Goal: Use online tool/utility: Utilize a website feature to perform a specific function

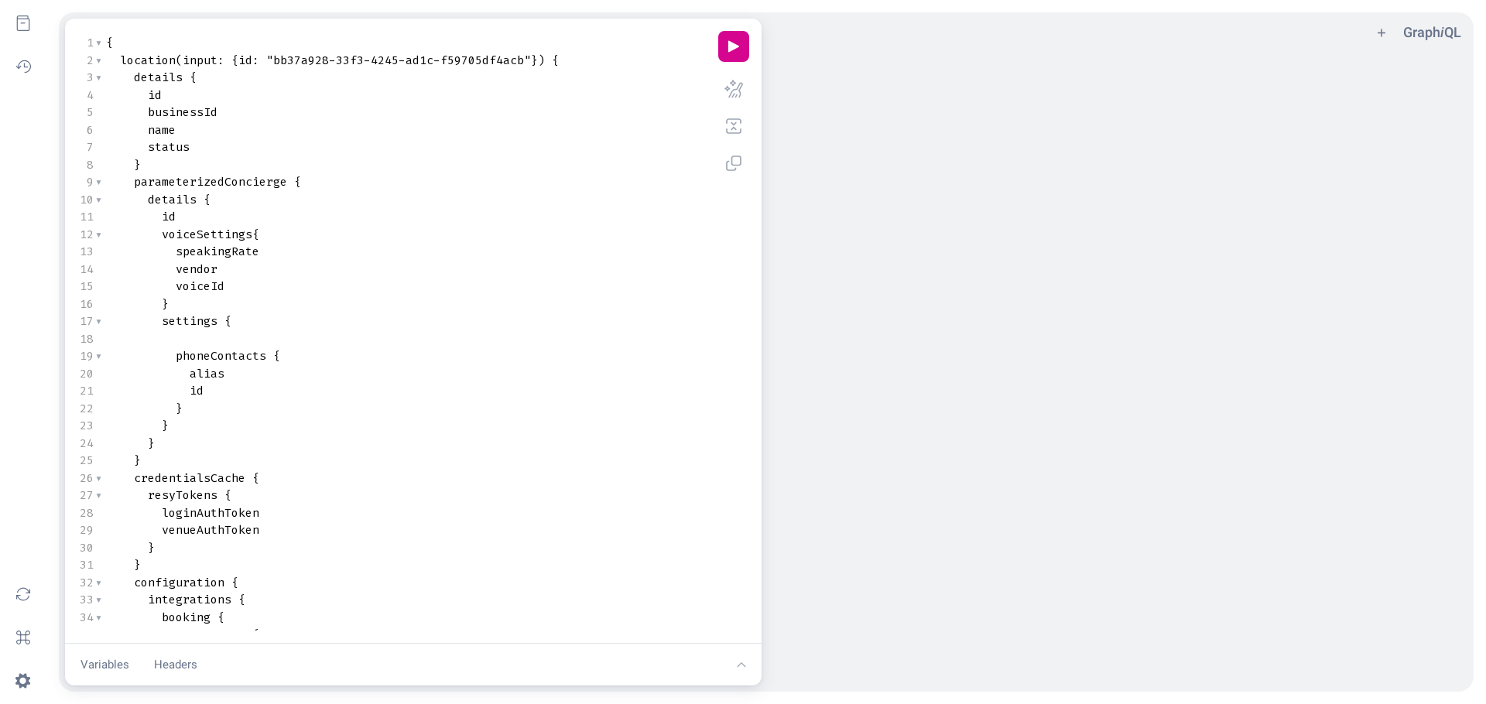
scroll to position [1, 0]
click at [275, 58] on span ""bb37a928-33f3-4245-ad1c-f59705df4acb"" at bounding box center [398, 60] width 265 height 15
type textarea "bb37a928-33f3-4245-ad1c-f59705df4acb"
click at [526, 60] on span ""bb37a928-33f3-4245-ad1c-f59705df4acb"" at bounding box center [398, 60] width 265 height 15
click at [734, 39] on button "play icon" at bounding box center [733, 46] width 31 height 31
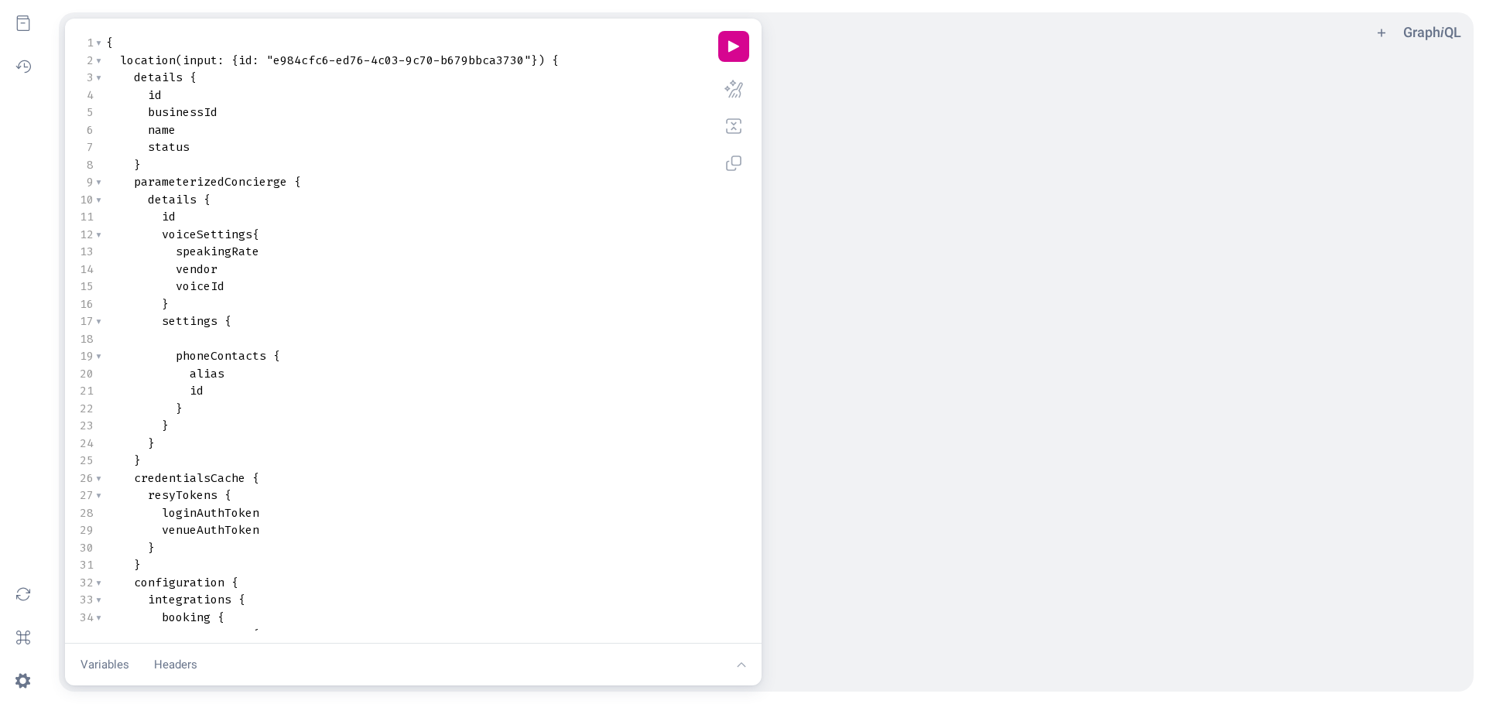
click at [274, 65] on span ""e984cfc6-ed76-4c03-9c70-b679bbca3730"" at bounding box center [398, 60] width 265 height 15
type textarea "e984cfc6-ed76-4c03-9c70-b679bbca3730"
click at [524, 59] on span ""e984cfc6-ed76-4c03-9c70-b679bbca3730"" at bounding box center [398, 60] width 265 height 15
click at [731, 49] on button "play icon" at bounding box center [733, 46] width 31 height 31
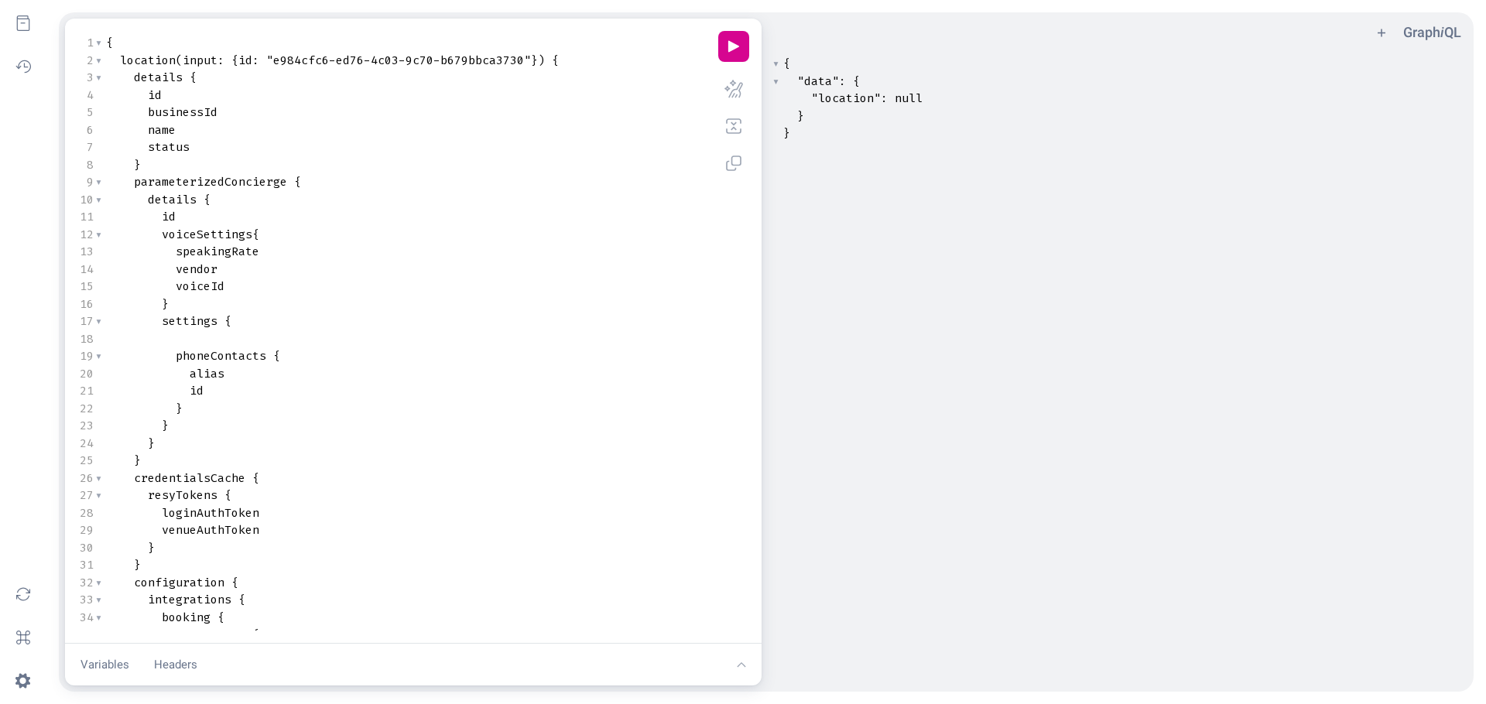
click at [434, 141] on pre "status" at bounding box center [404, 148] width 603 height 18
click at [274, 58] on span ""e984cfc6-ed76-4c03-9c70-b679bbca3730"" at bounding box center [398, 60] width 265 height 15
type textarea "e984cfc6-ed76-4c03-9c70-b679bbca3730"
click at [525, 57] on span ""e984cfc6-ed76-4c03-9c70-b679bbca3730"" at bounding box center [398, 60] width 265 height 15
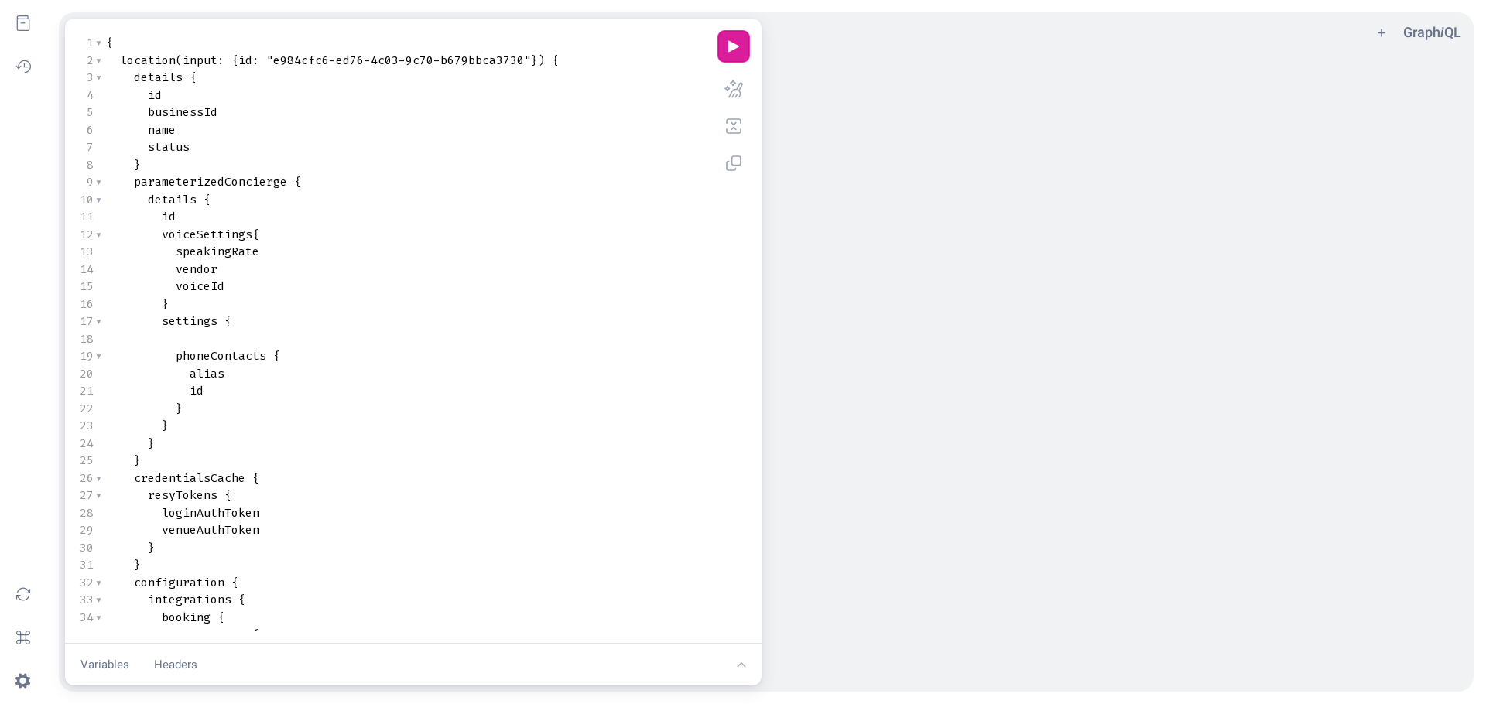
click at [736, 49] on button "play icon" at bounding box center [733, 46] width 31 height 31
click at [521, 134] on pre "name" at bounding box center [404, 130] width 603 height 18
click at [857, 159] on div "​ x { "data" : { "location" : null } }" at bounding box center [1138, 388] width 735 height 672
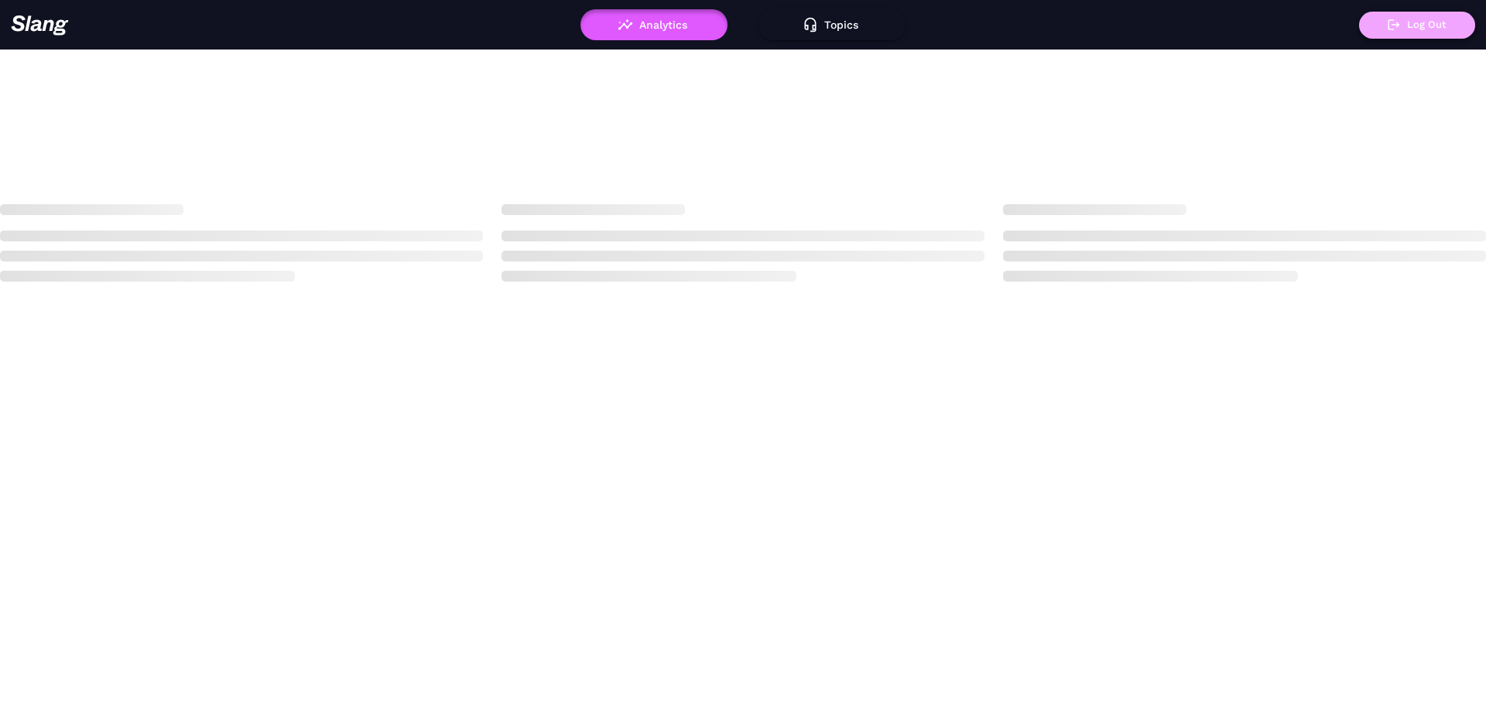
click at [1423, 15] on button "Log Out" at bounding box center [1417, 25] width 116 height 27
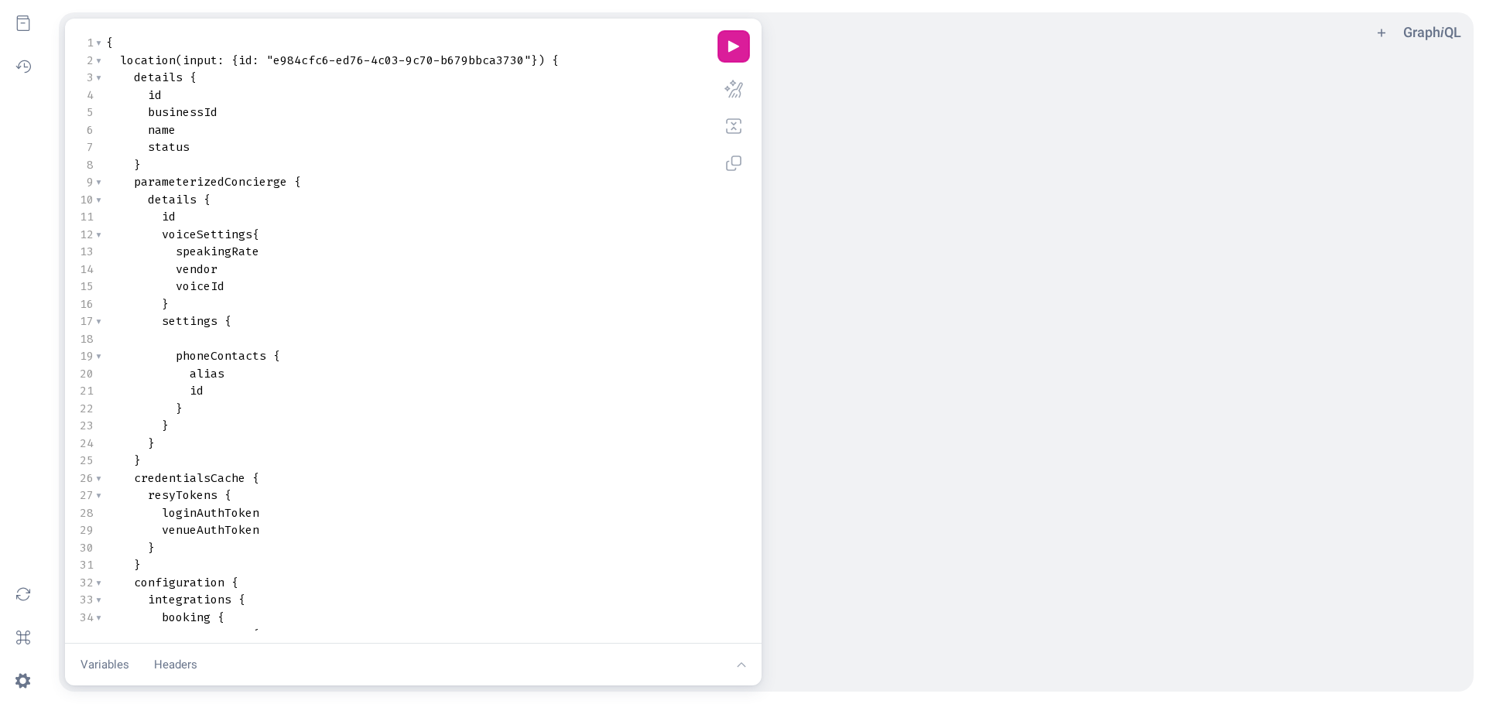
click at [725, 48] on button "play icon" at bounding box center [733, 46] width 31 height 31
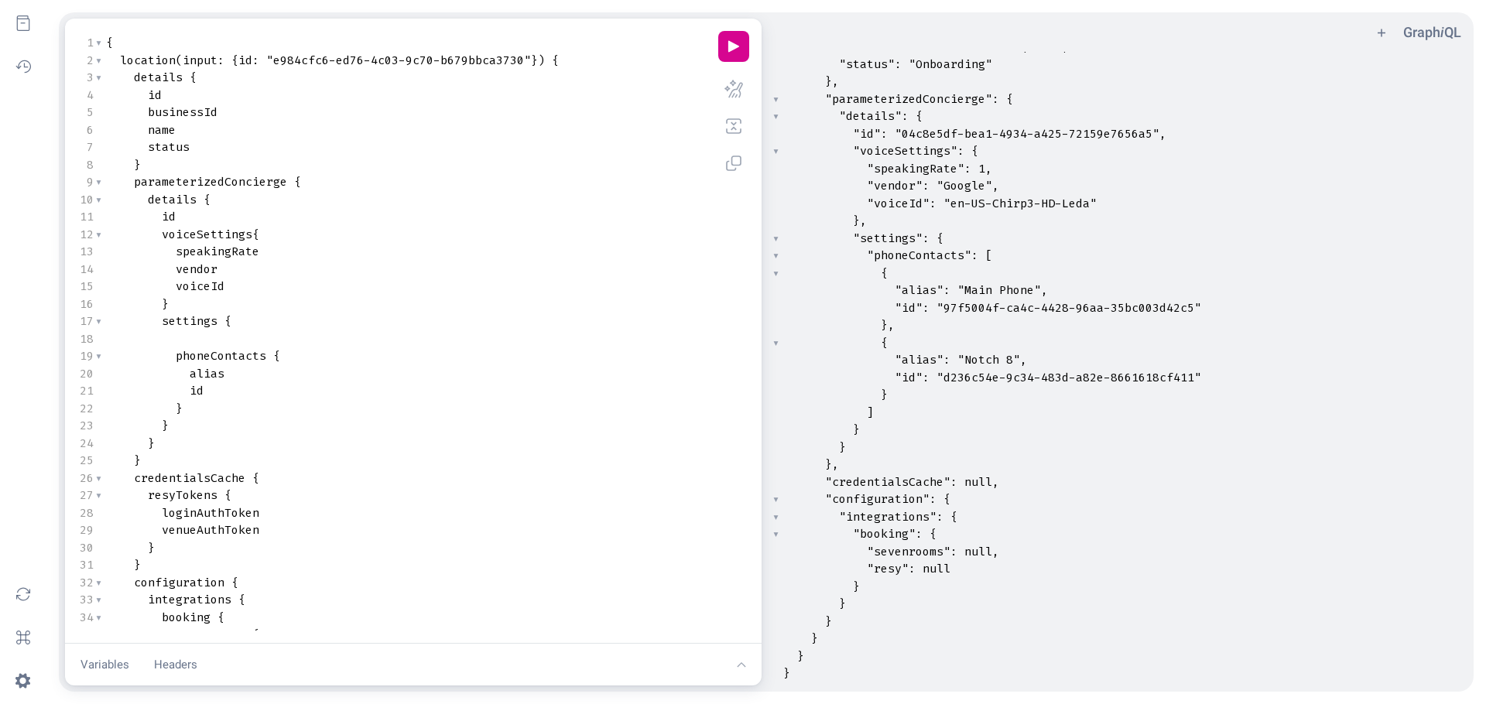
scroll to position [1, 0]
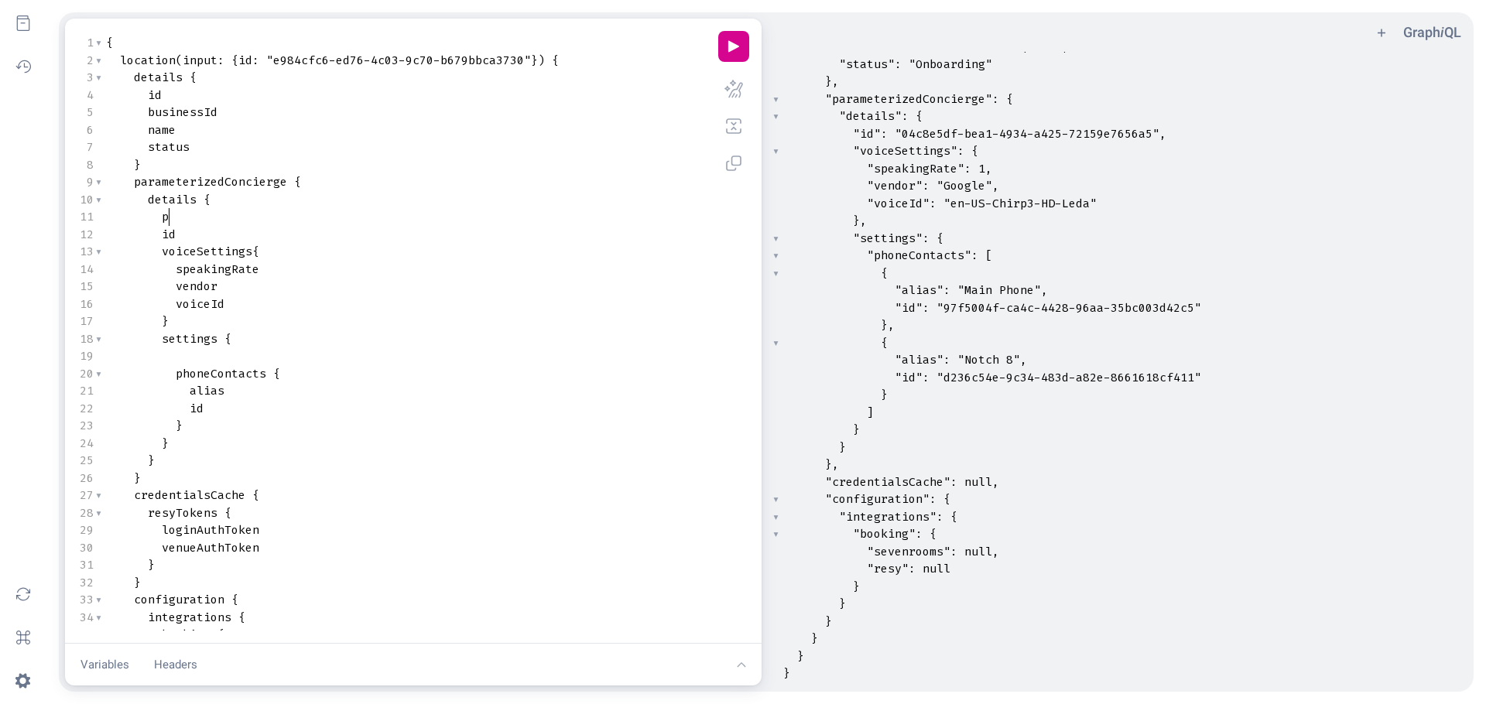
type textarea "po"
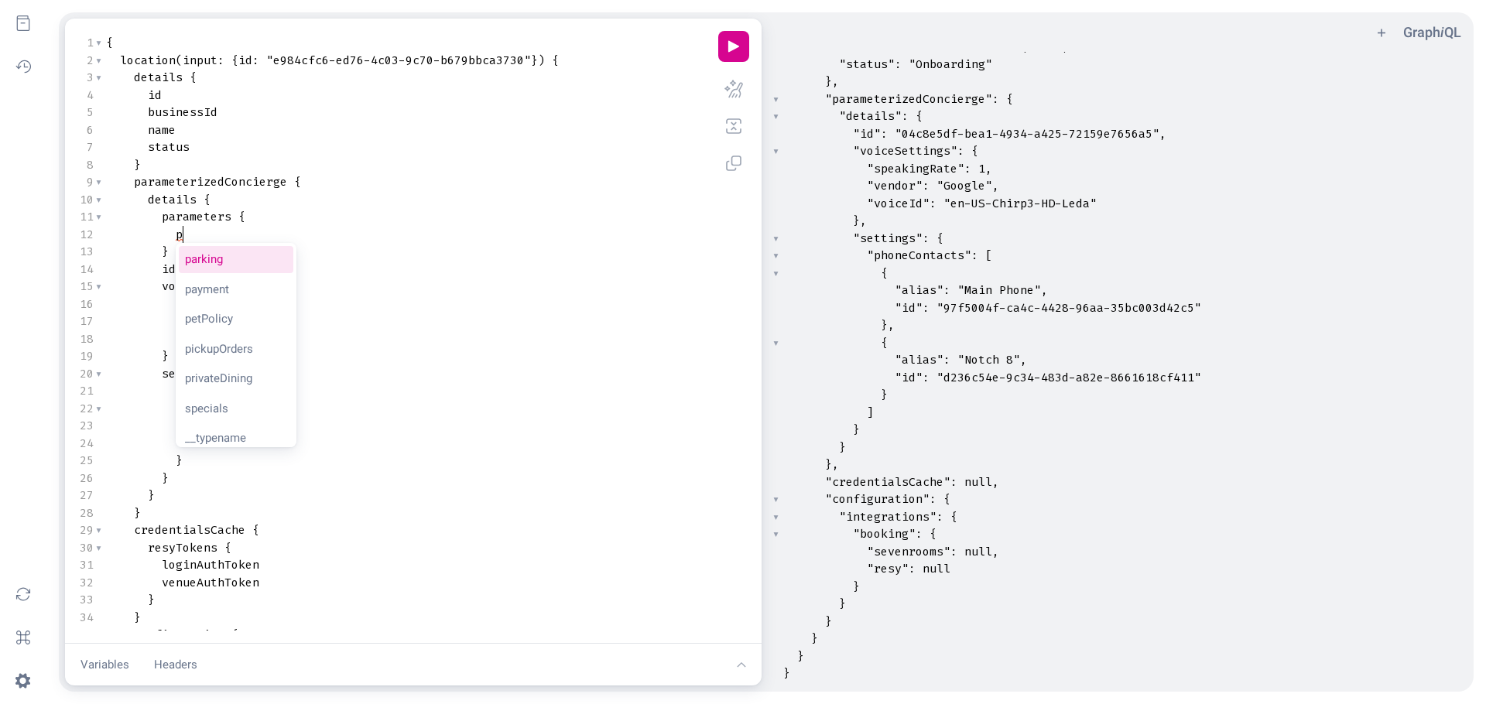
type textarea "pre"
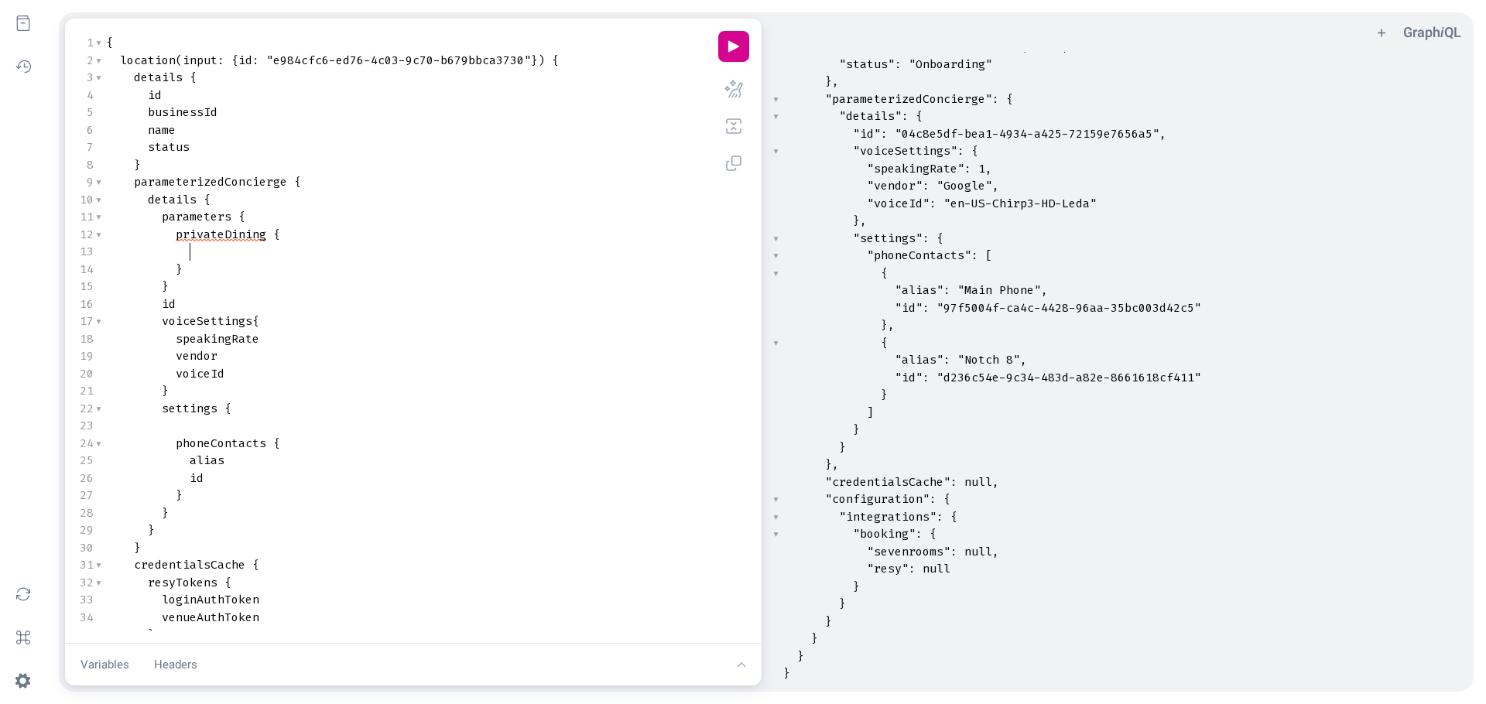
type textarea "v"
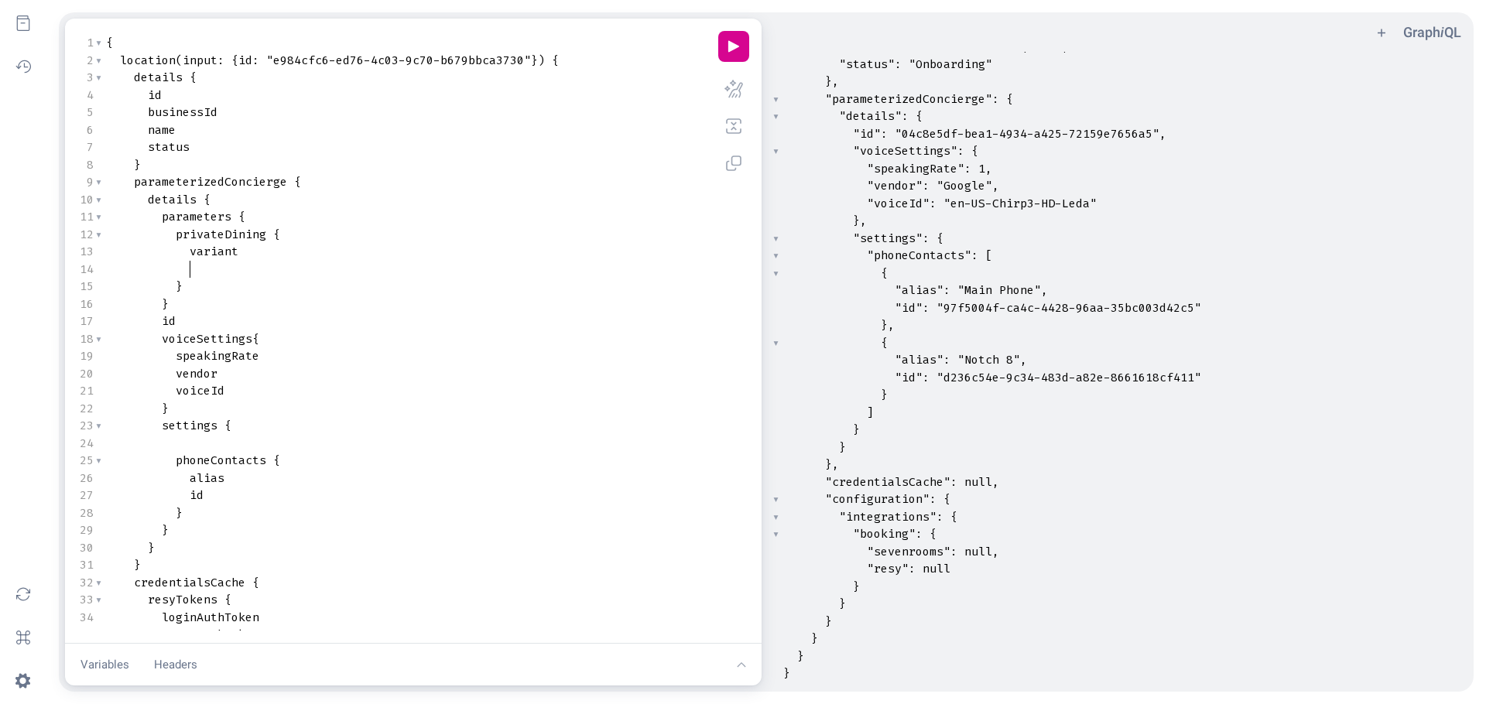
type textarea "c"
click at [720, 55] on button "play icon" at bounding box center [733, 46] width 31 height 31
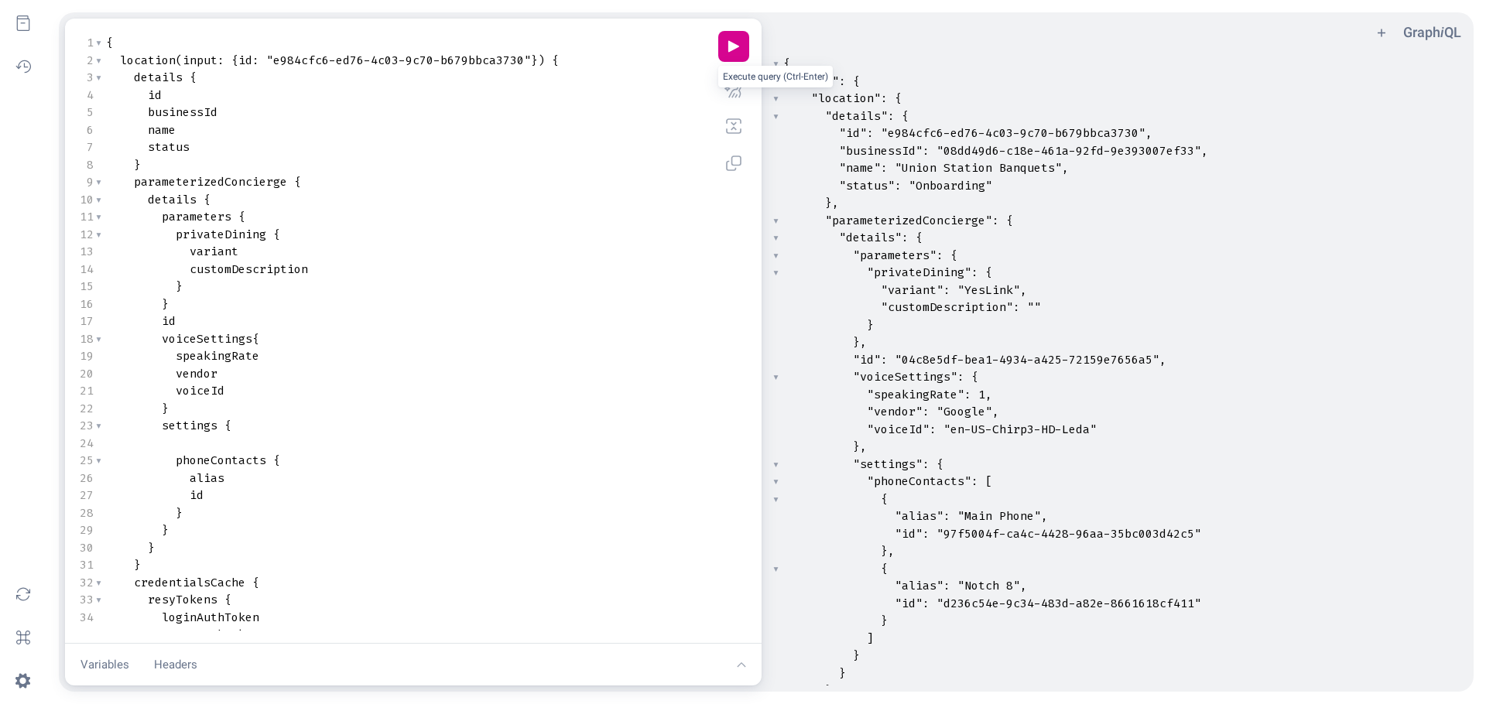
scroll to position [0, 0]
click at [608, 324] on pre "id" at bounding box center [404, 322] width 603 height 18
